Goal: Check status: Check status

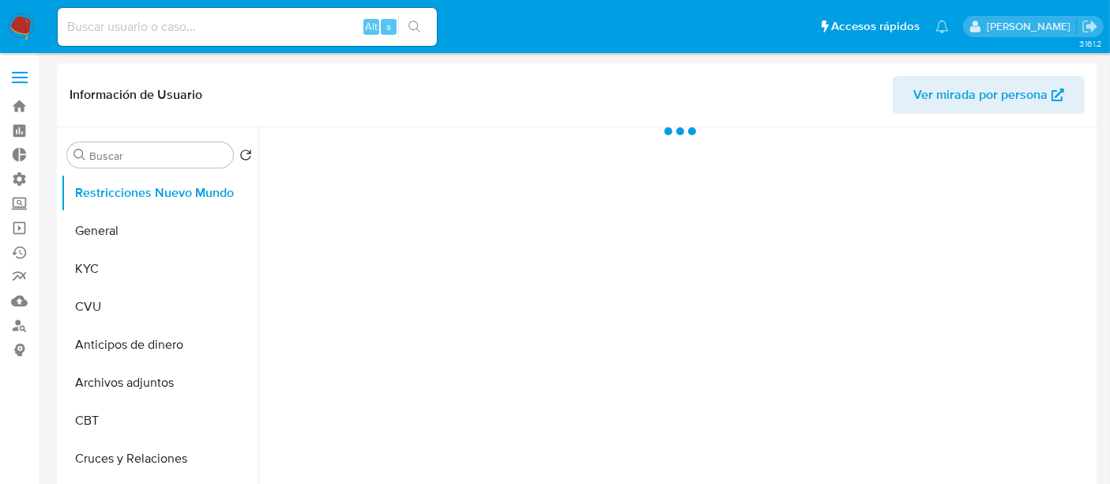
click at [221, 3] on nav "Pausado Ver notificaciones Alt s Accesos rápidos Presiona las siguientes teclas…" at bounding box center [555, 26] width 1110 height 53
select select "10"
click at [200, 33] on input at bounding box center [247, 27] width 379 height 21
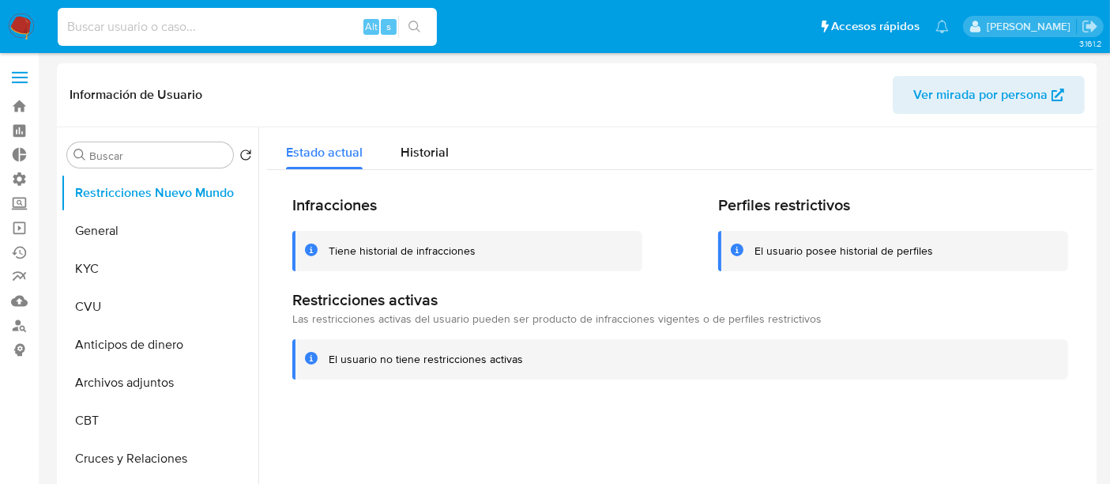
paste input "2689342938"
type input "2689342938"
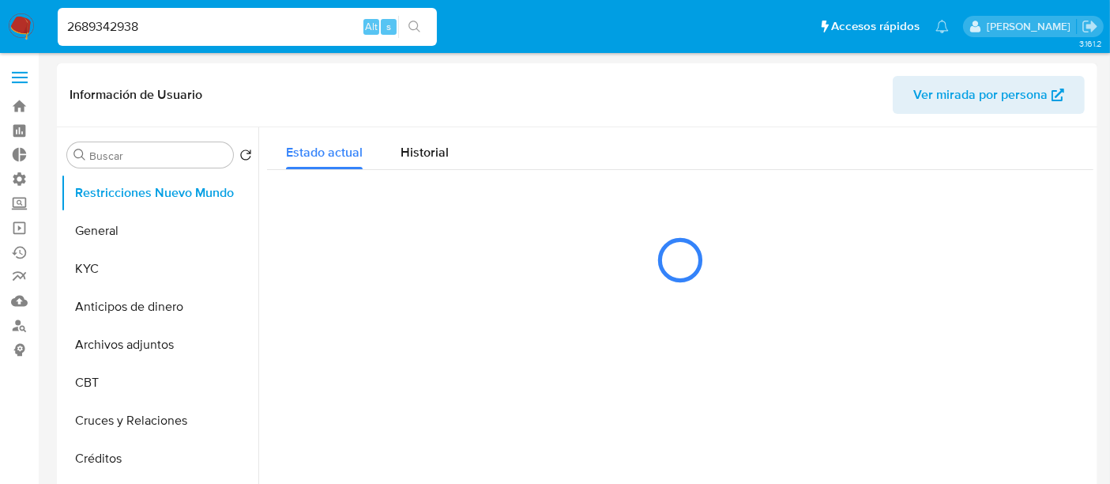
select select "10"
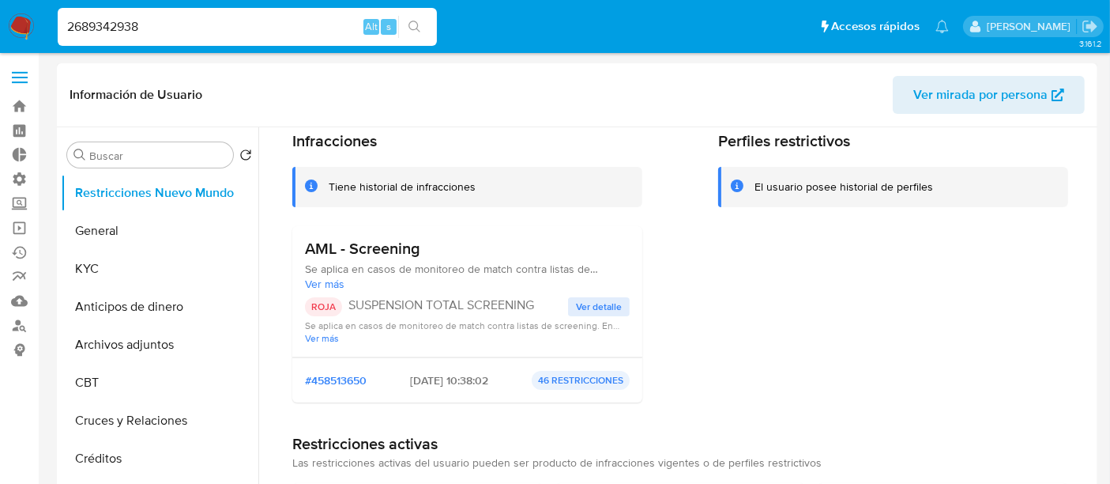
scroll to position [65, 0]
click at [95, 233] on button "General" at bounding box center [153, 231] width 185 height 38
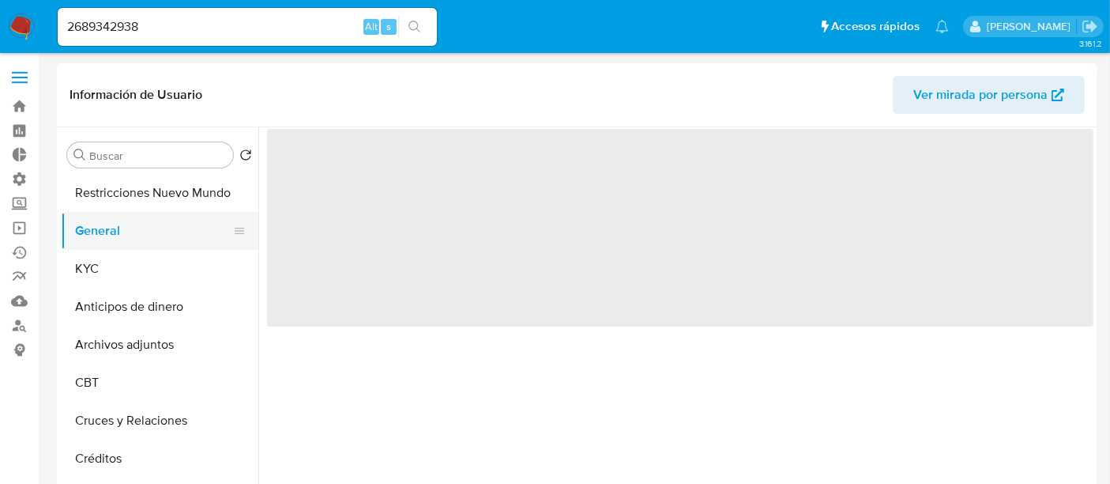
scroll to position [0, 0]
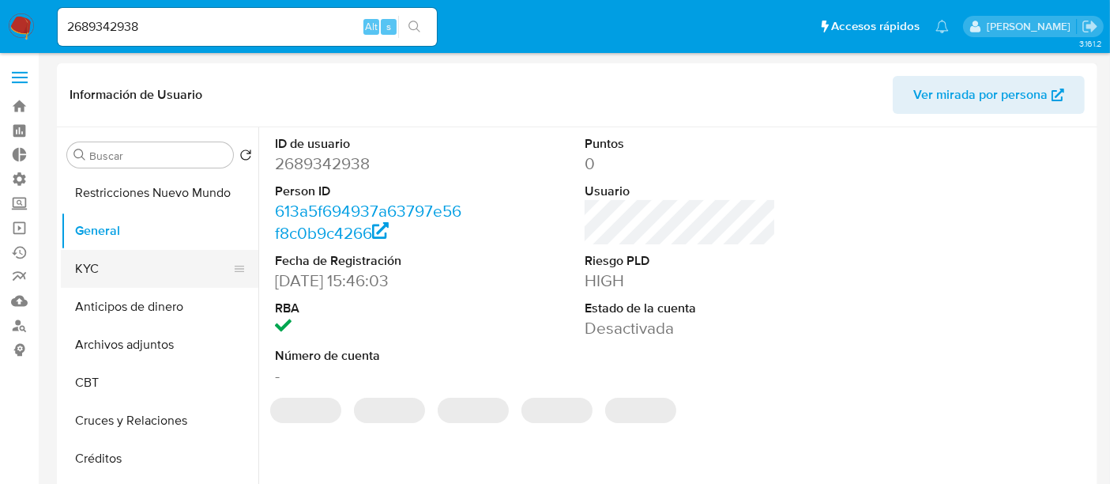
click at [96, 269] on button "KYC" at bounding box center [153, 269] width 185 height 38
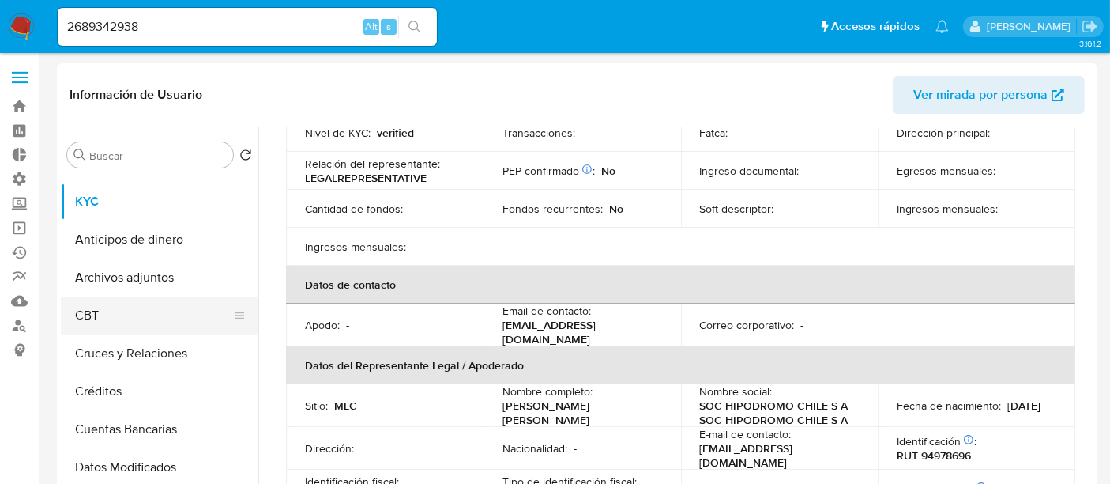
scroll to position [6, 0]
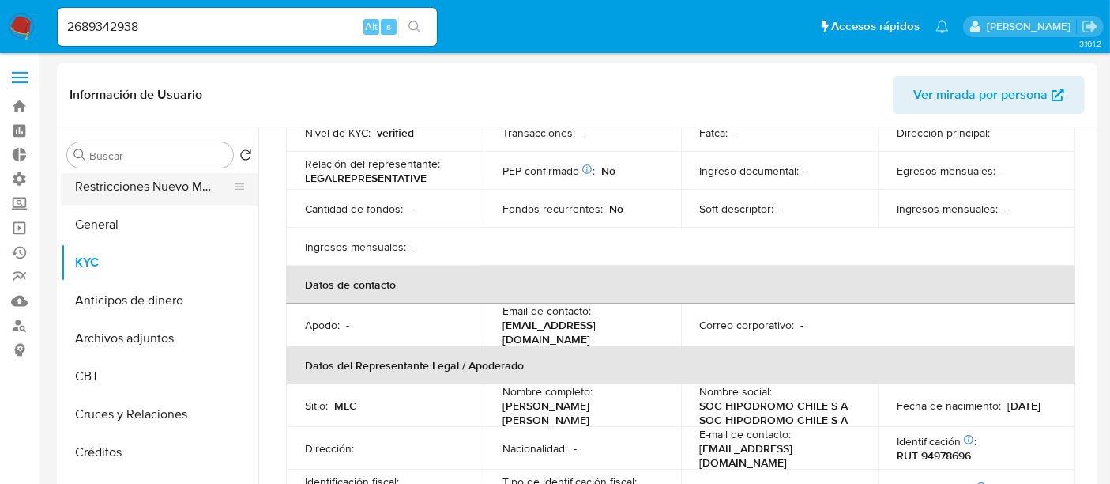
click at [104, 194] on button "Restricciones Nuevo Mundo" at bounding box center [153, 187] width 185 height 38
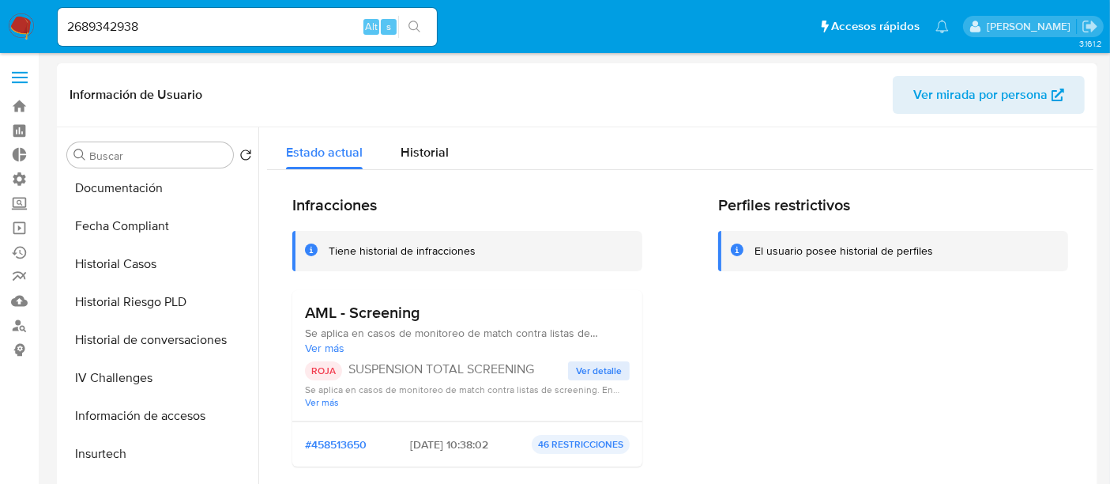
scroll to position [508, 0]
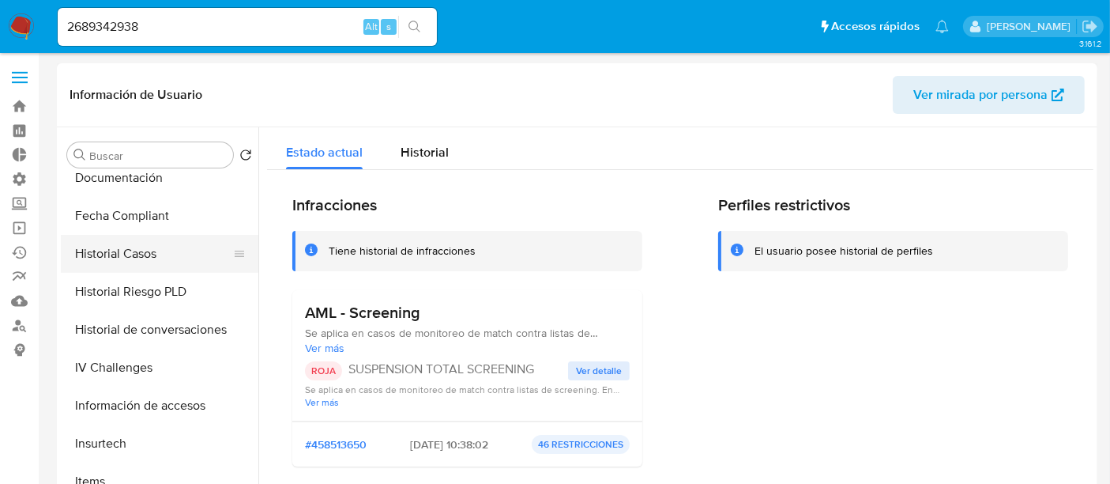
click at [103, 242] on button "Historial Casos" at bounding box center [153, 254] width 185 height 38
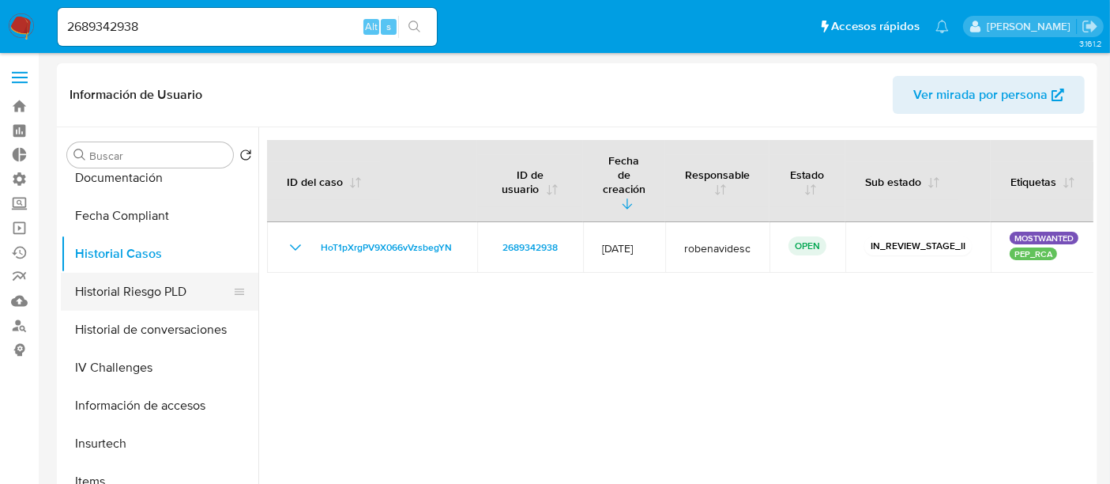
scroll to position [0, 0]
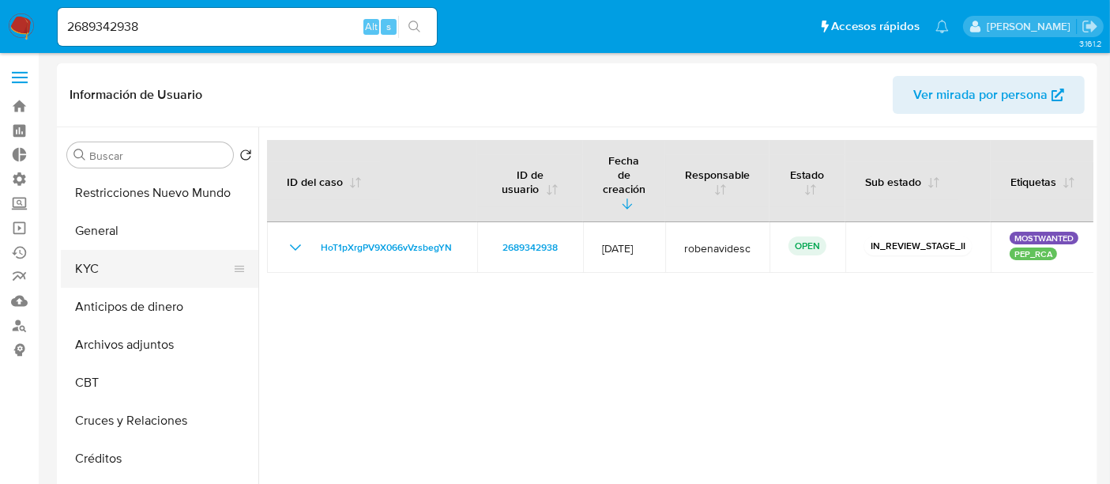
click at [93, 279] on button "KYC" at bounding box center [153, 269] width 185 height 38
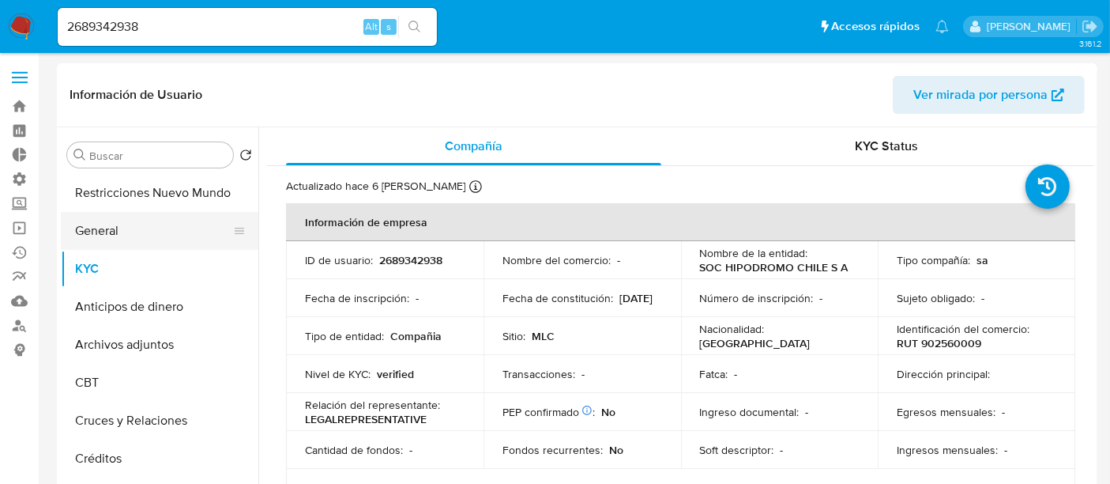
click at [98, 247] on button "General" at bounding box center [153, 231] width 185 height 38
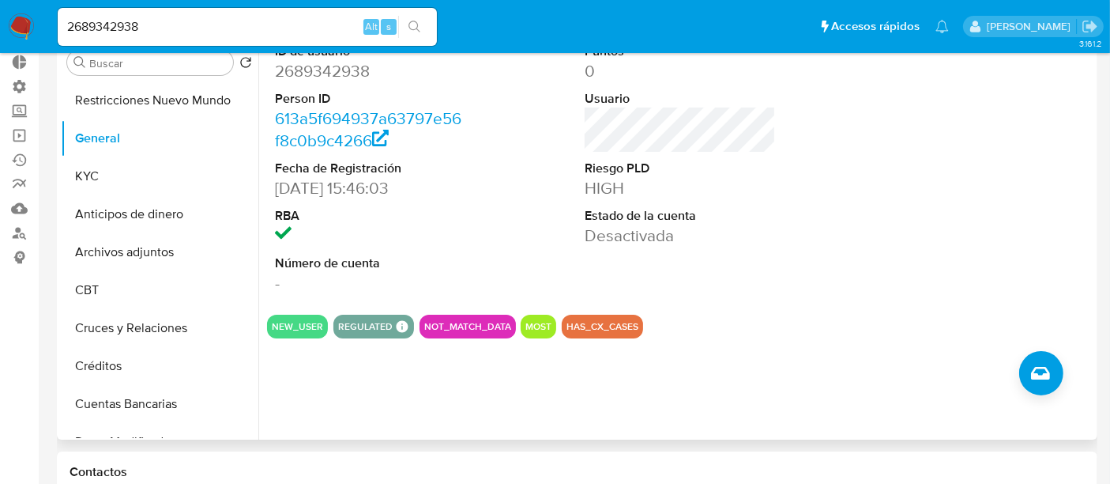
scroll to position [36, 0]
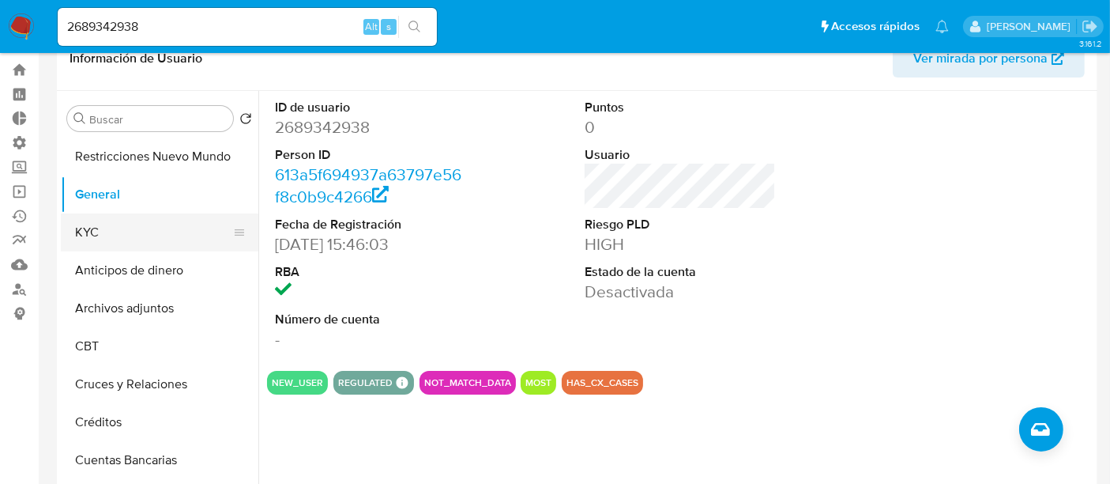
click at [117, 247] on button "KYC" at bounding box center [153, 232] width 185 height 38
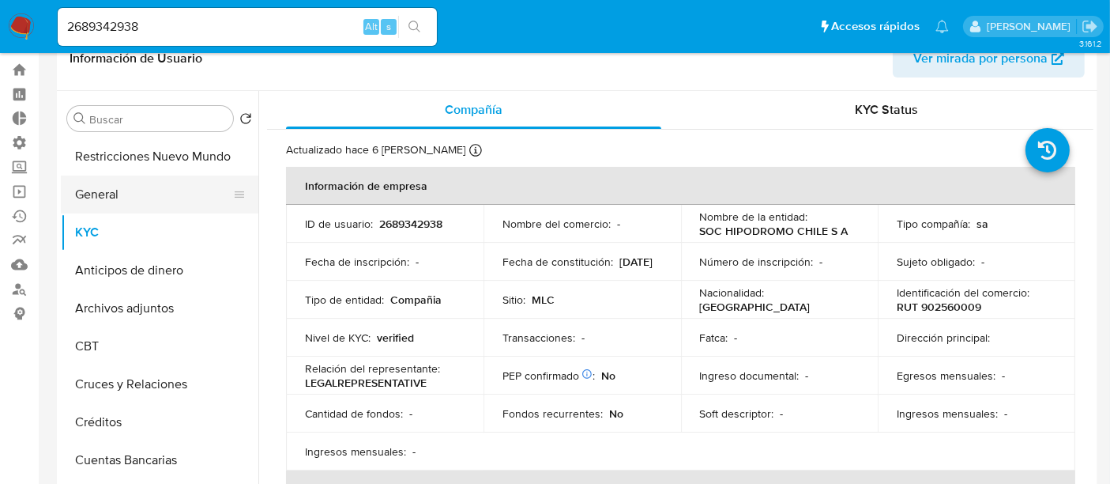
click at [104, 201] on button "General" at bounding box center [153, 194] width 185 height 38
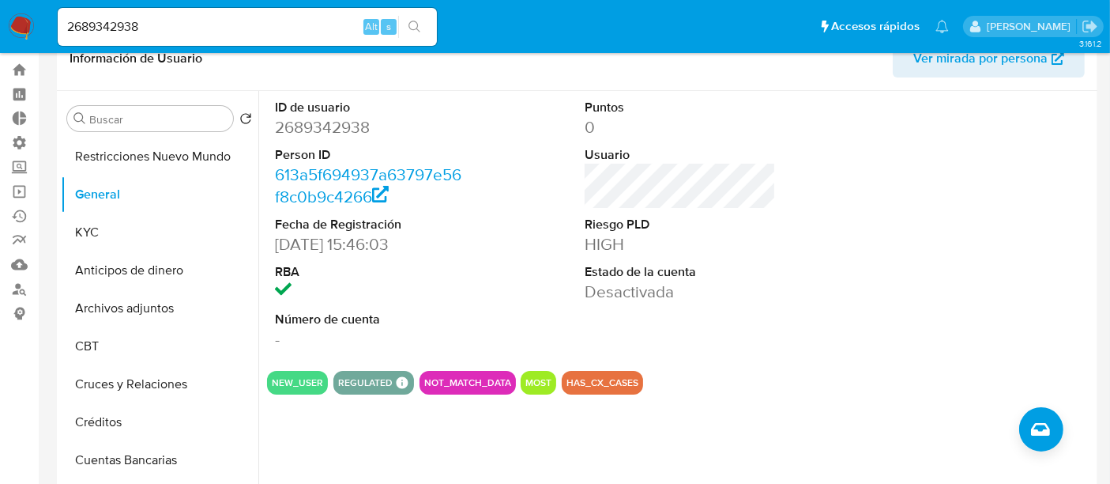
click at [196, 74] on header "Información de Usuario Ver mirada por persona" at bounding box center [577, 59] width 1015 height 38
click at [190, 38] on div "2689342938 Alt s" at bounding box center [247, 27] width 379 height 38
click at [187, 28] on input "2689342938" at bounding box center [247, 27] width 379 height 21
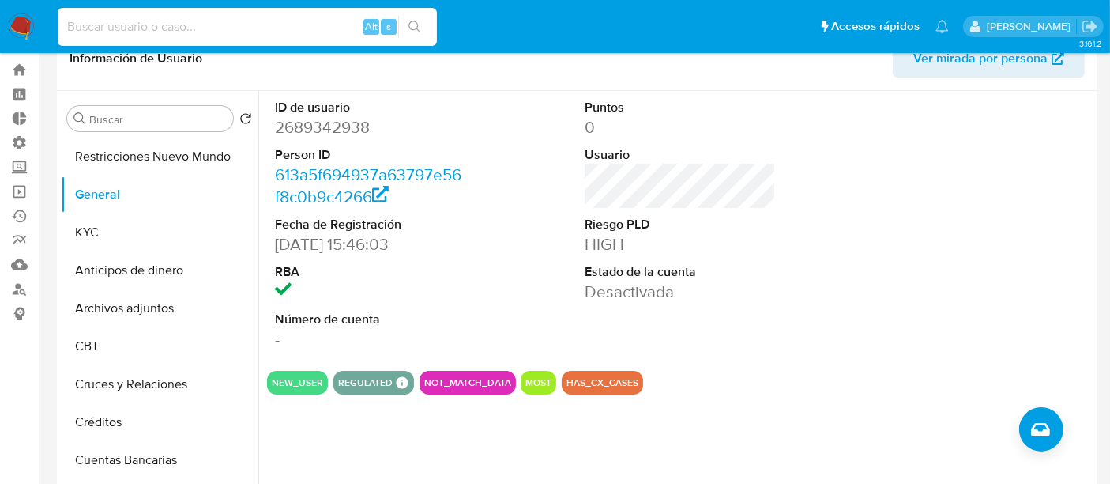
paste input "2004968438"
type input "2004968438"
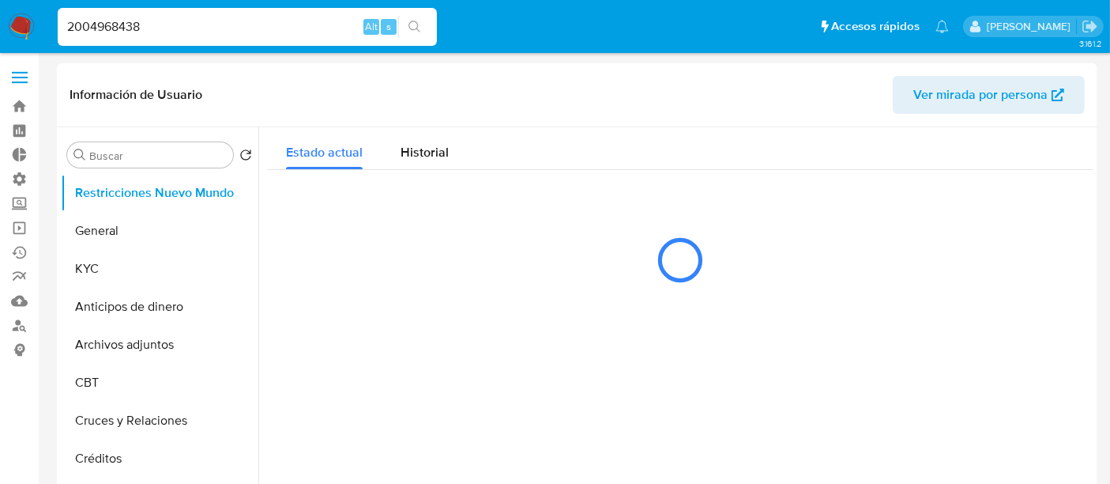
select select "10"
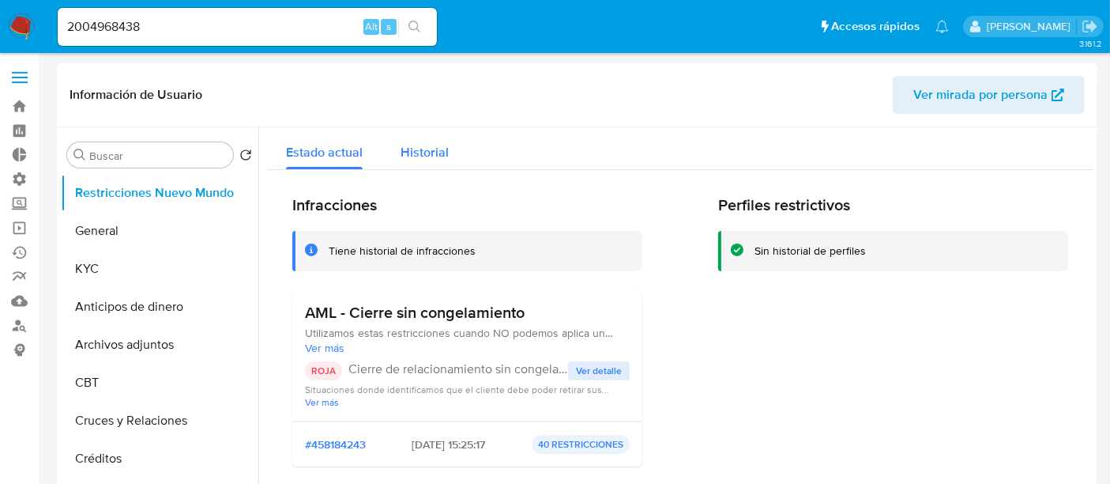
click at [404, 145] on span "Historial" at bounding box center [425, 152] width 48 height 18
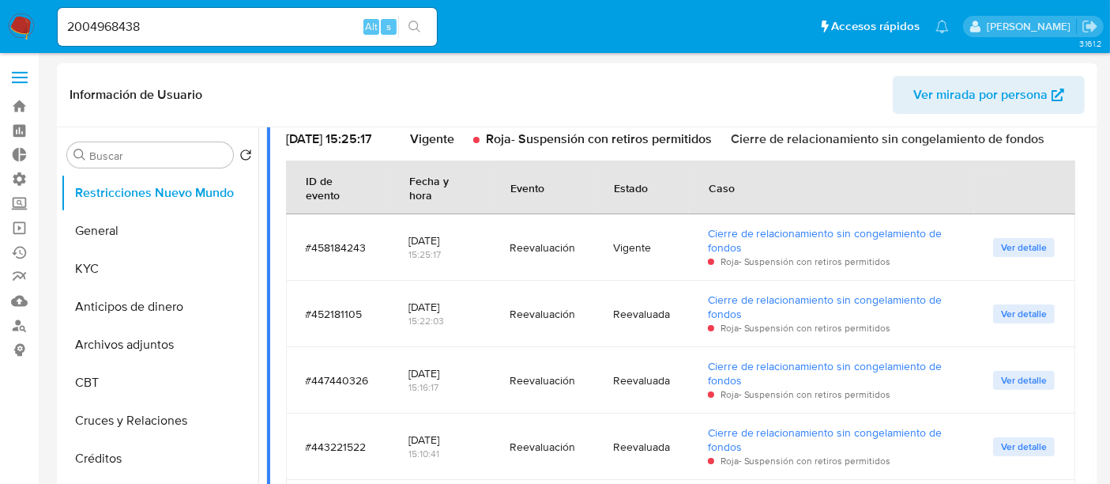
scroll to position [151, 0]
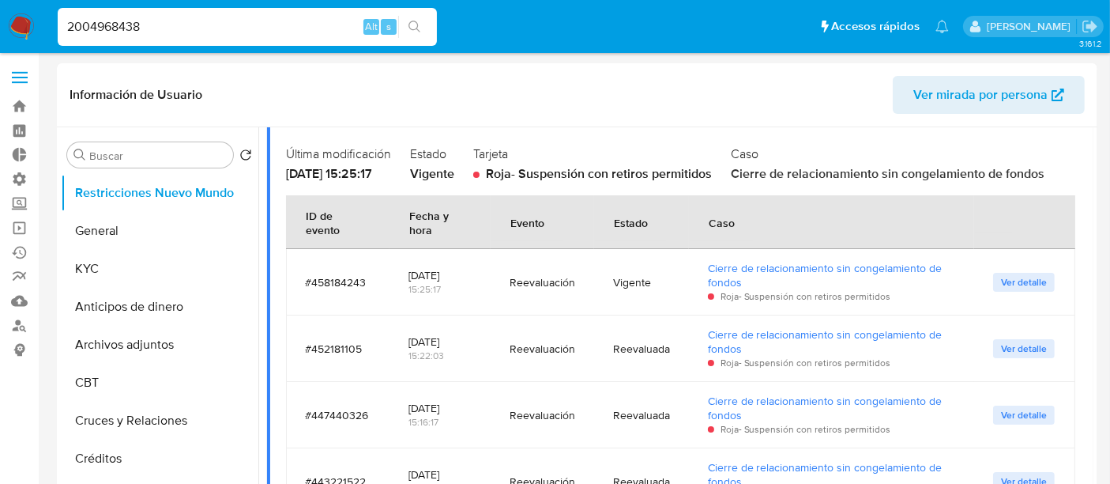
click at [112, 25] on input "2004968438" at bounding box center [247, 27] width 379 height 21
paste input "142673116"
type input "142673116"
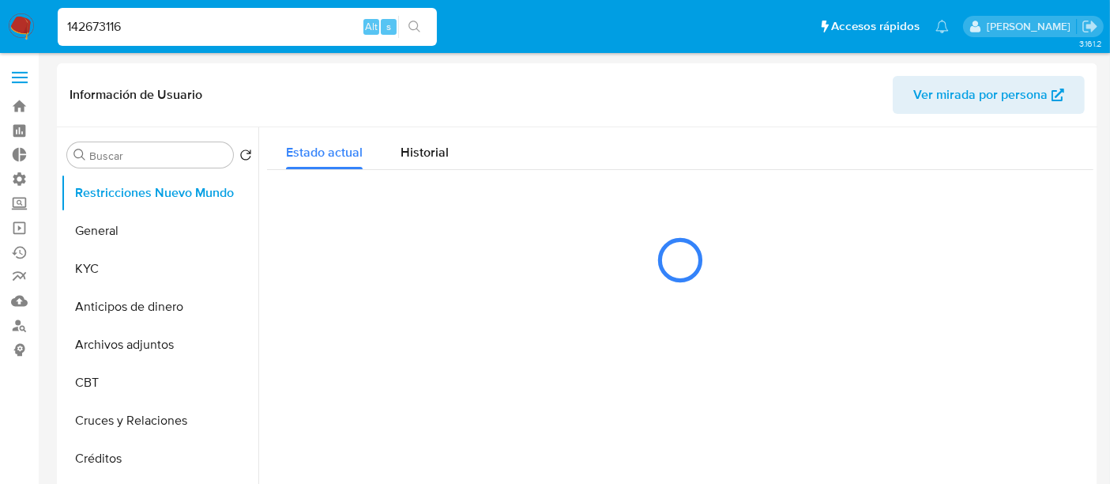
select select "10"
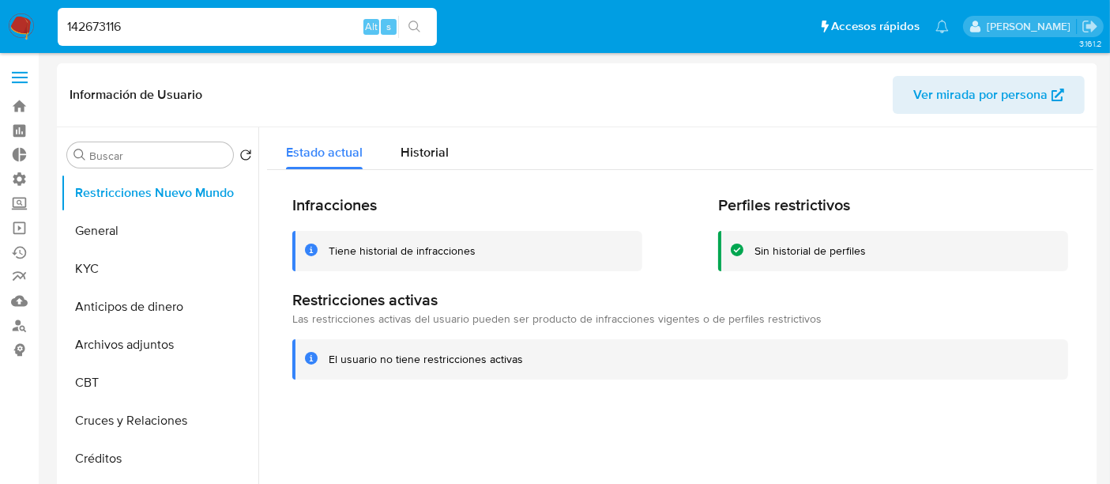
click at [341, 32] on input "142673116" at bounding box center [247, 27] width 379 height 21
paste input "2004968438"
click at [297, 28] on input "1426731162004968438" at bounding box center [247, 27] width 379 height 21
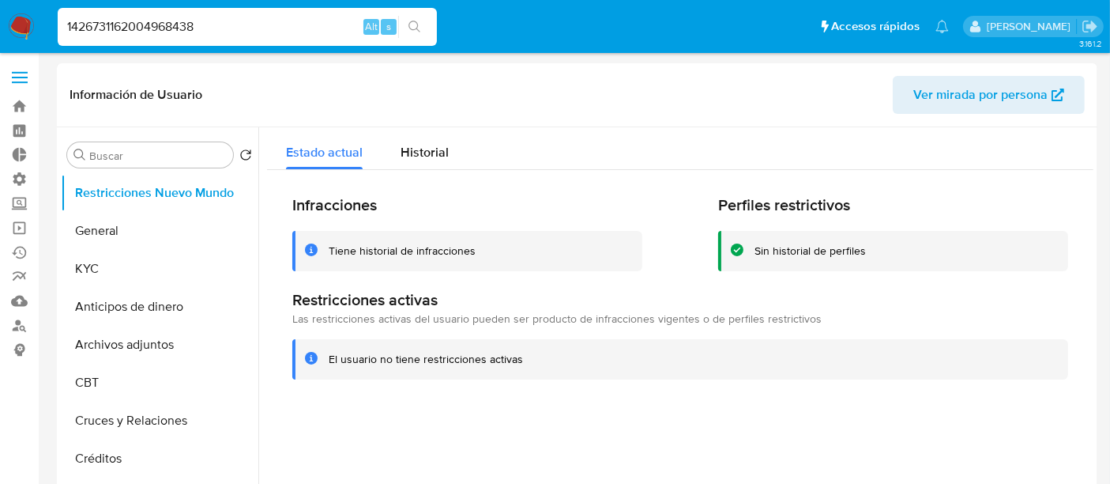
paste input
type input "2004968438"
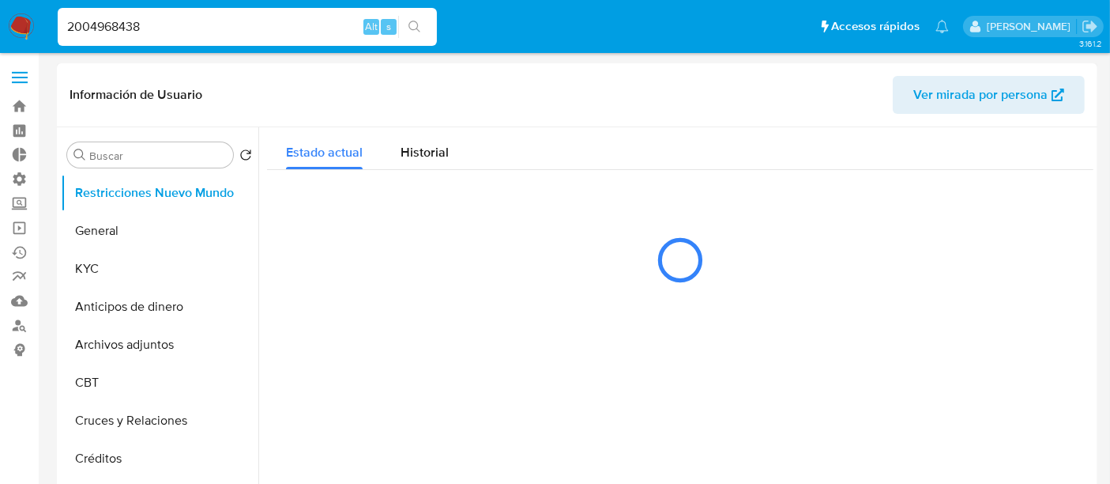
select select "10"
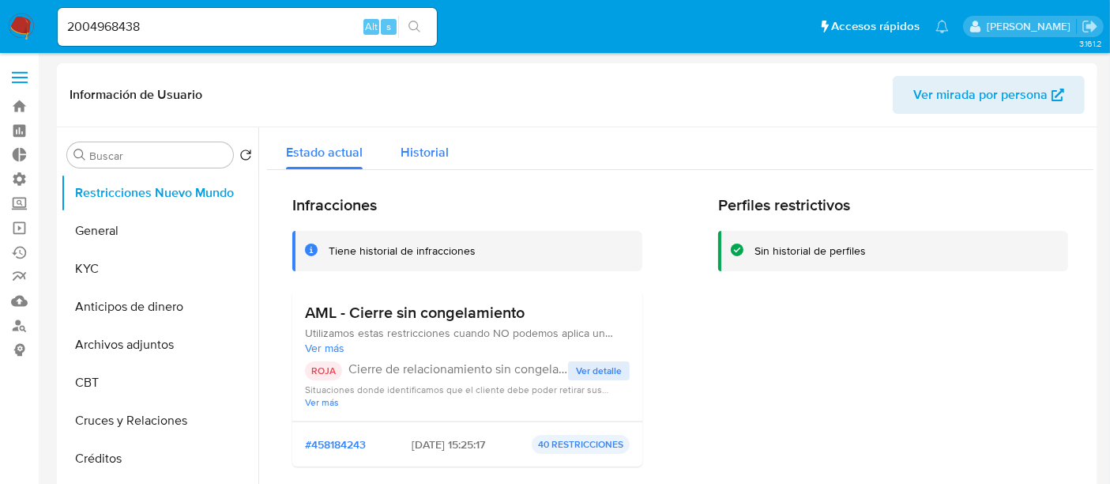
click at [428, 165] on div "Historial" at bounding box center [425, 148] width 48 height 42
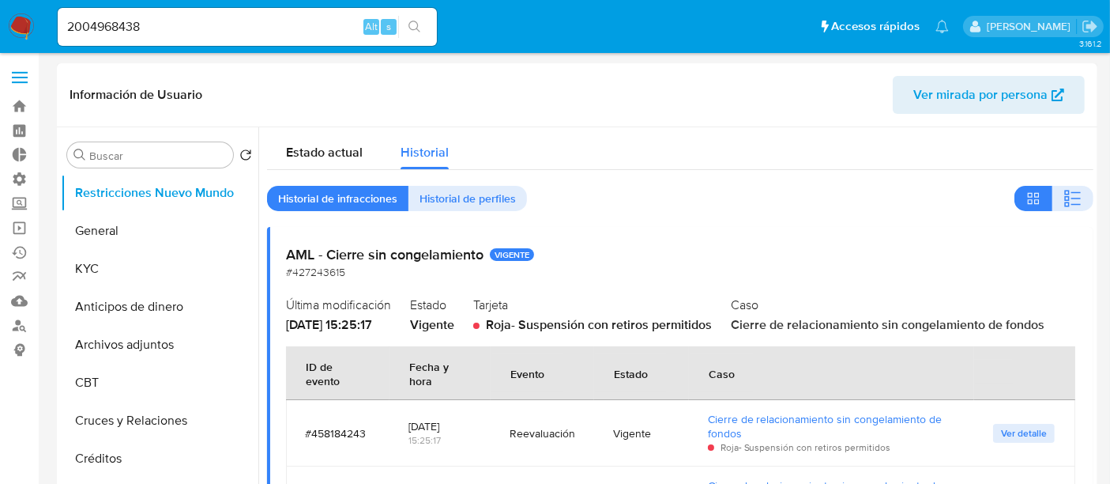
drag, startPoint x: 274, startPoint y: 249, endPoint x: 499, endPoint y: 245, distance: 224.5
click at [105, 279] on button "KYC" at bounding box center [153, 269] width 185 height 38
